Goal: Task Accomplishment & Management: Manage account settings

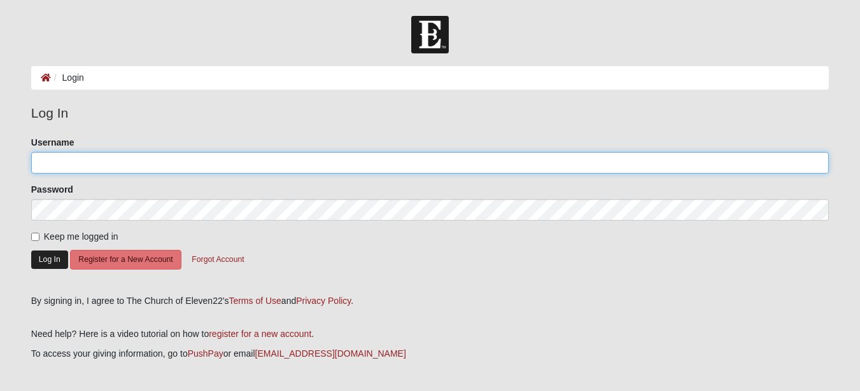
type input "[PERSON_NAME][EMAIL_ADDRESS][PERSON_NAME][DOMAIN_NAME]"
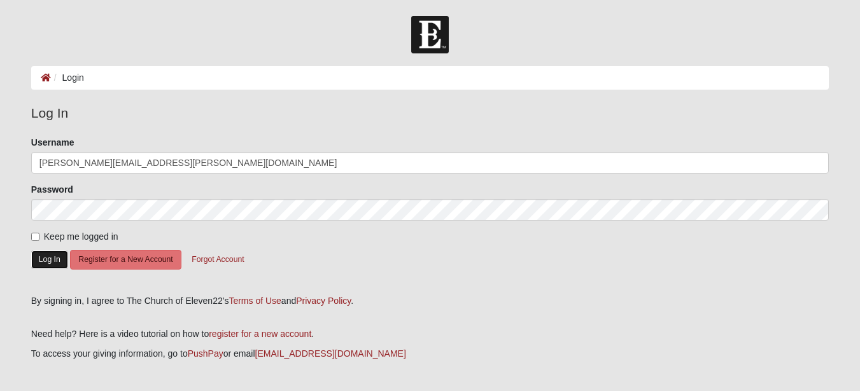
click at [50, 255] on button "Log In" at bounding box center [49, 260] width 37 height 18
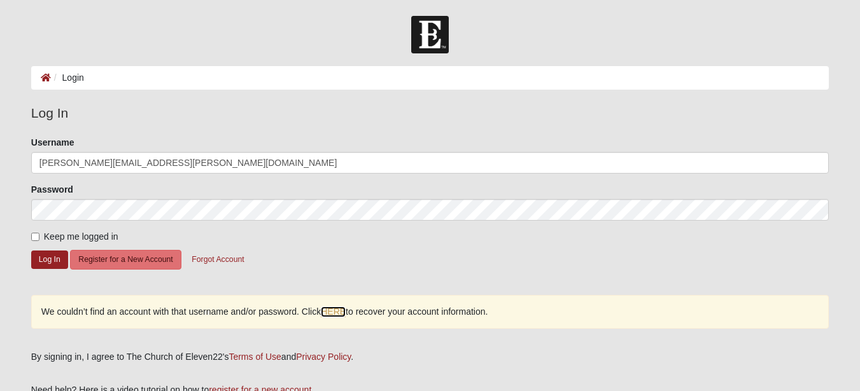
click at [336, 308] on link "HERE" at bounding box center [333, 312] width 25 height 11
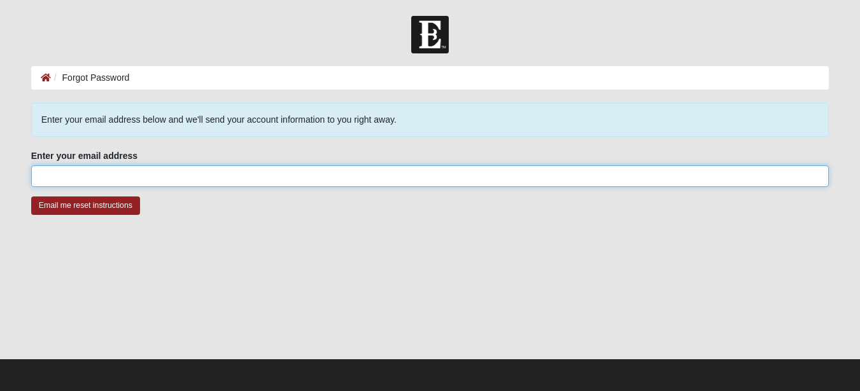
click at [49, 177] on input "Enter your email address" at bounding box center [430, 176] width 798 height 22
type input "[PERSON_NAME][EMAIL_ADDRESS][PERSON_NAME][DOMAIN_NAME]"
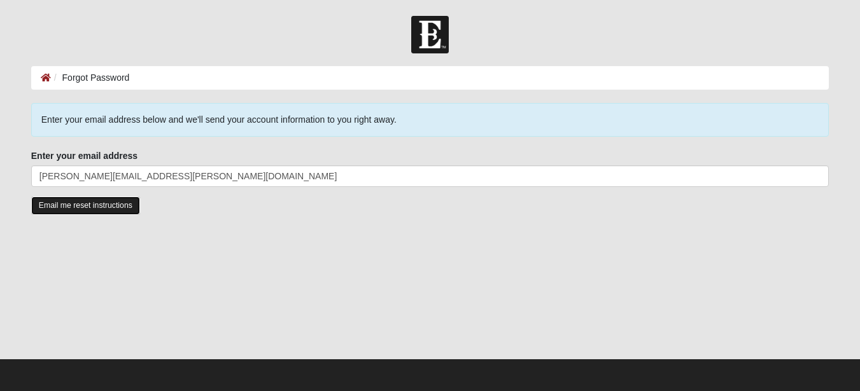
click at [127, 204] on input "Email me reset instructions" at bounding box center [85, 206] width 109 height 18
